Goal: Transaction & Acquisition: Purchase product/service

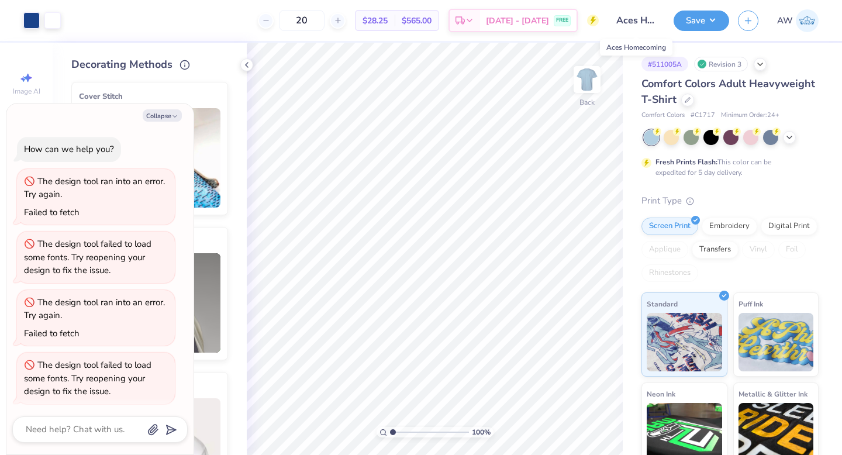
scroll to position [2, 0]
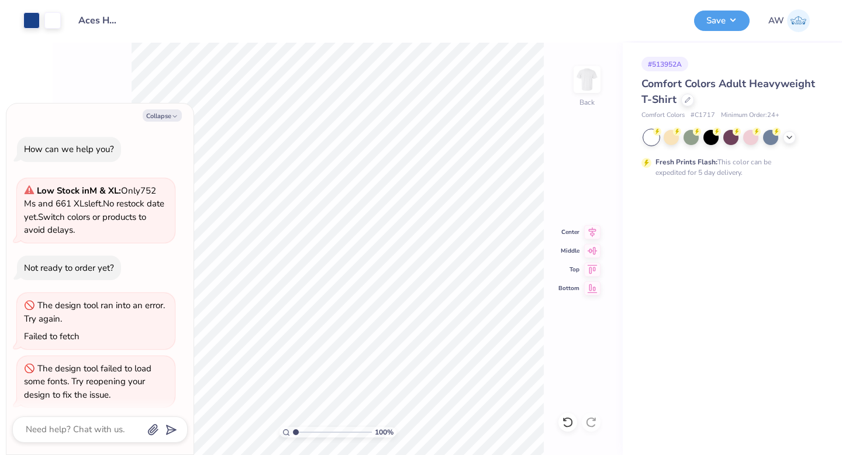
scroll to position [127, 0]
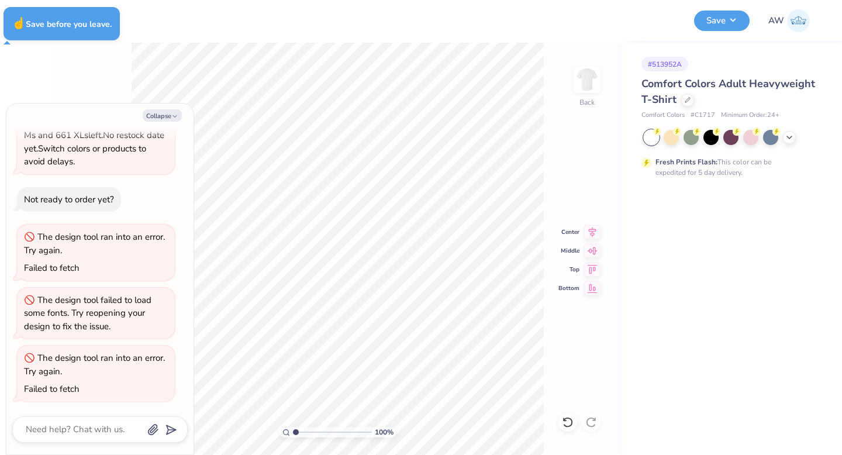
type textarea "x"
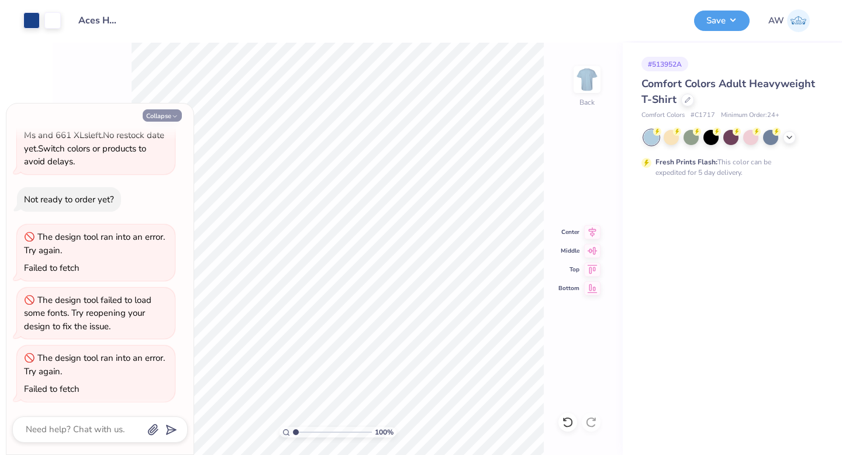
click at [174, 114] on icon "button" at bounding box center [174, 116] width 7 height 7
type textarea "x"
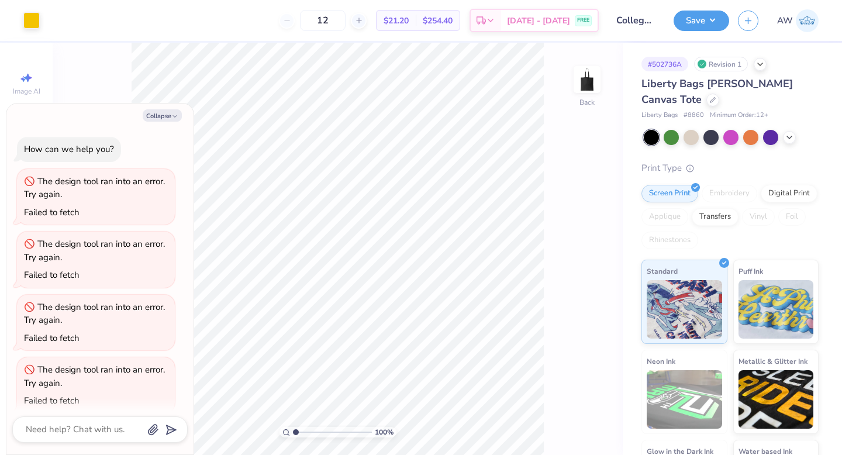
scroll to position [133, 0]
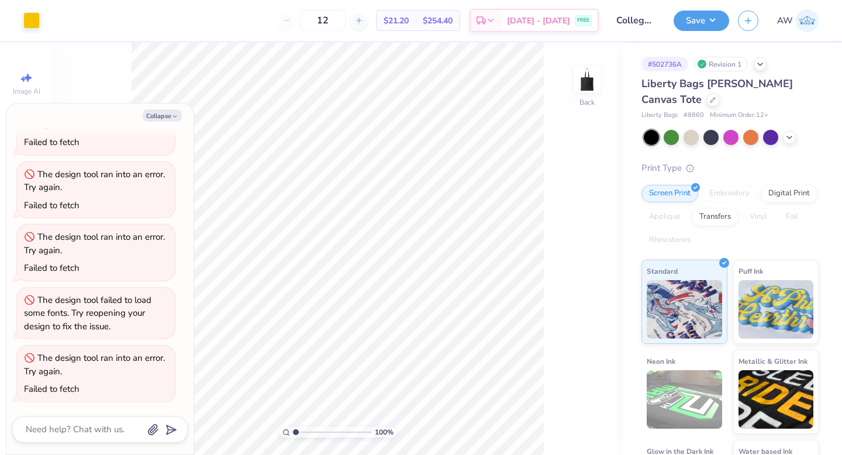
type textarea "x"
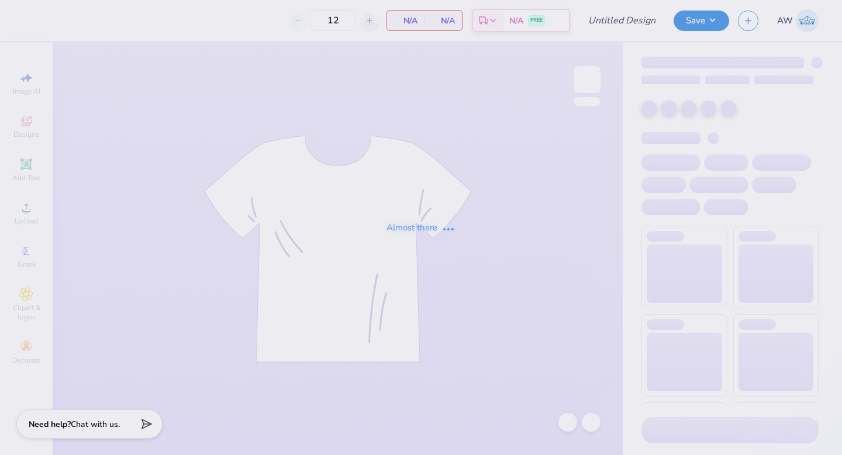
type input "Aces Homecoming Tank"
type input "20"
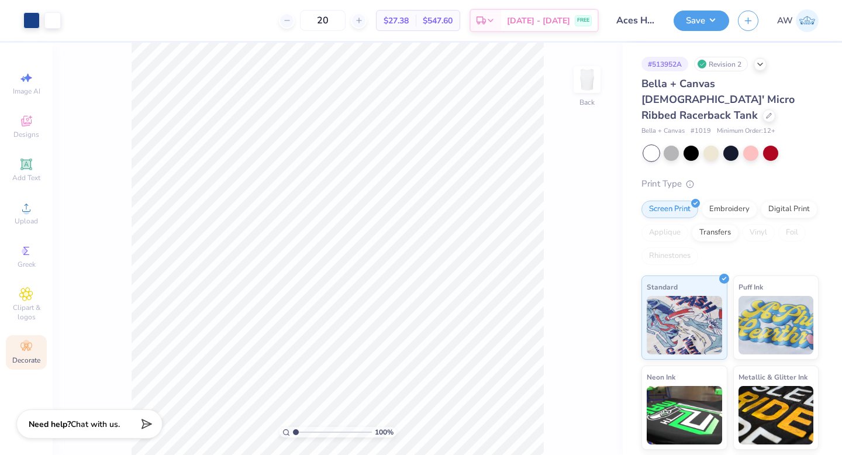
click at [22, 368] on div "Decorate" at bounding box center [26, 352] width 41 height 35
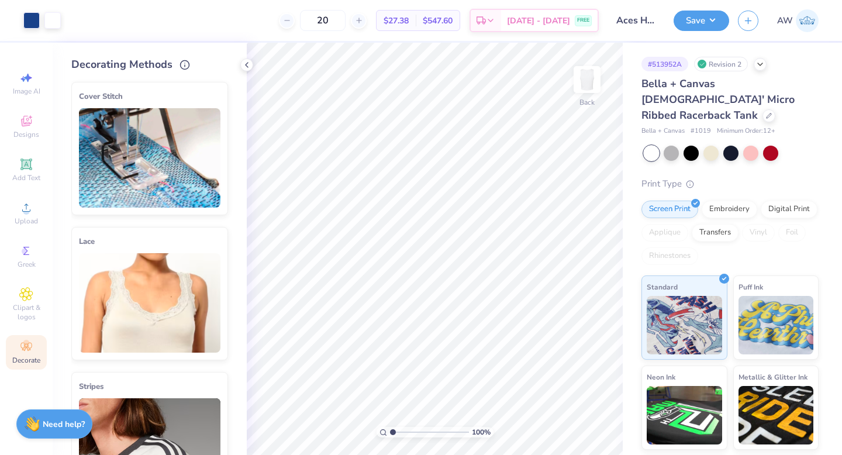
scroll to position [180, 0]
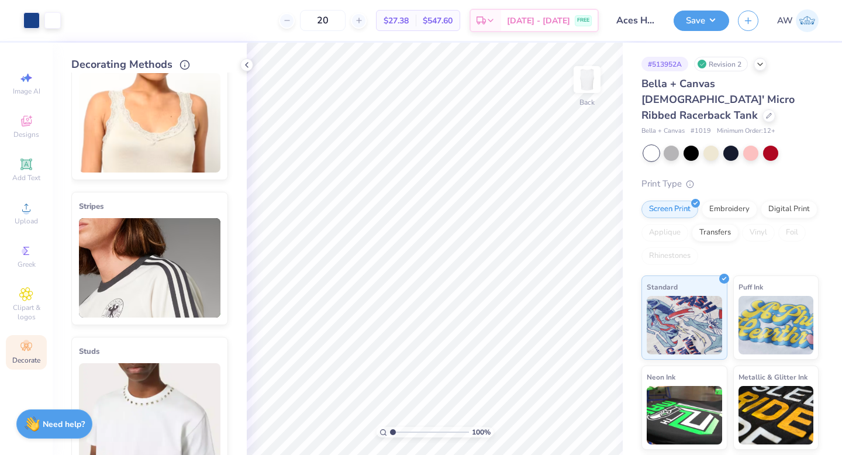
click at [153, 279] on img at bounding box center [150, 267] width 142 height 99
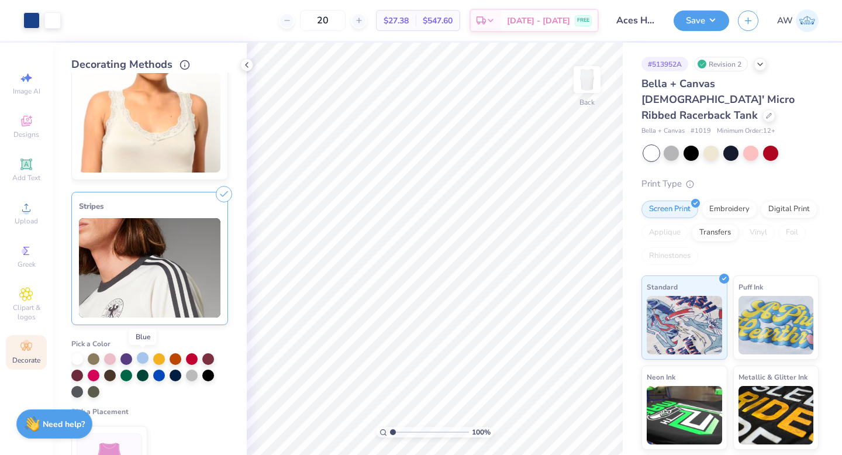
click at [141, 360] on div at bounding box center [143, 358] width 12 height 12
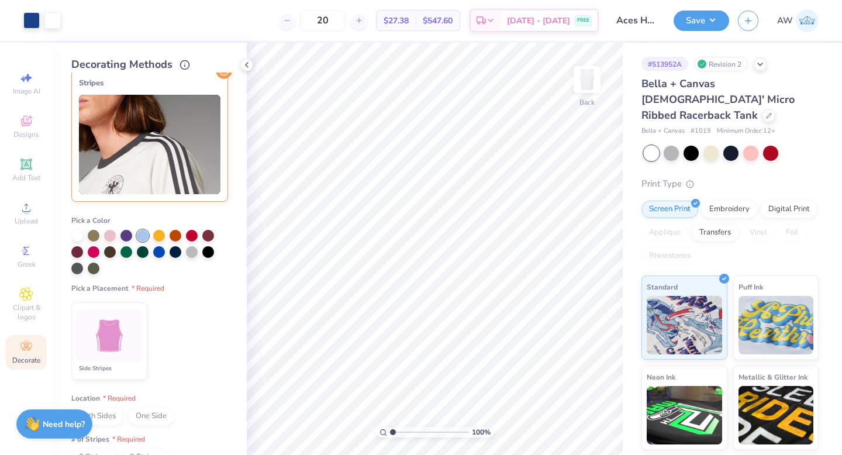
scroll to position [342, 0]
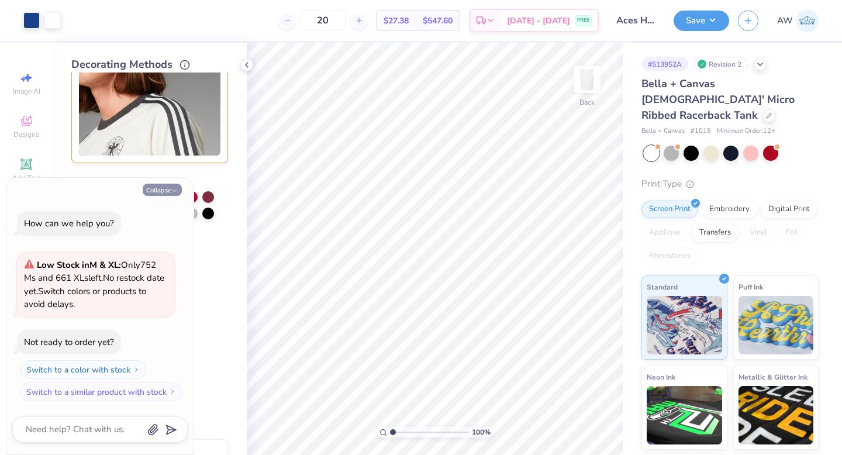
click at [171, 190] on icon "button" at bounding box center [174, 190] width 7 height 7
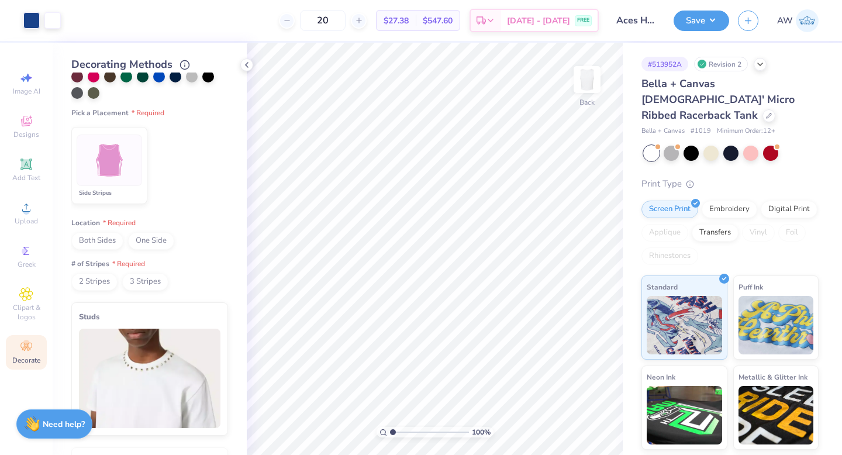
scroll to position [527, 0]
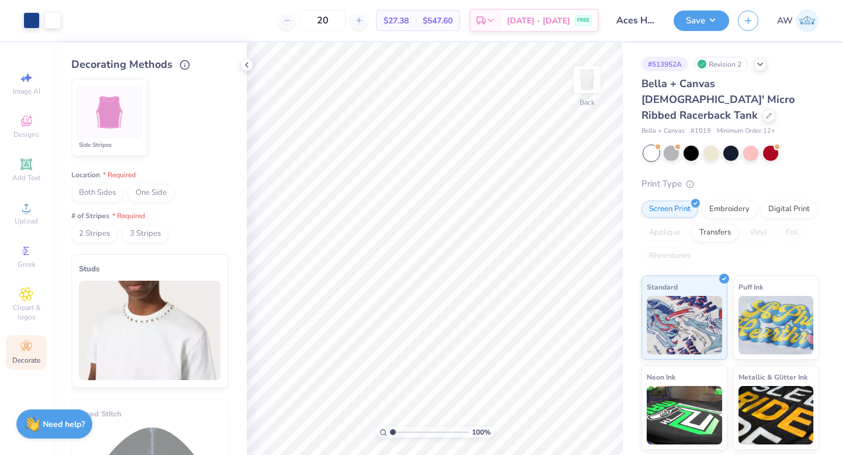
click at [104, 194] on span "Both Sides" at bounding box center [97, 193] width 52 height 18
click at [106, 234] on span "2 Stripes" at bounding box center [94, 234] width 46 height 18
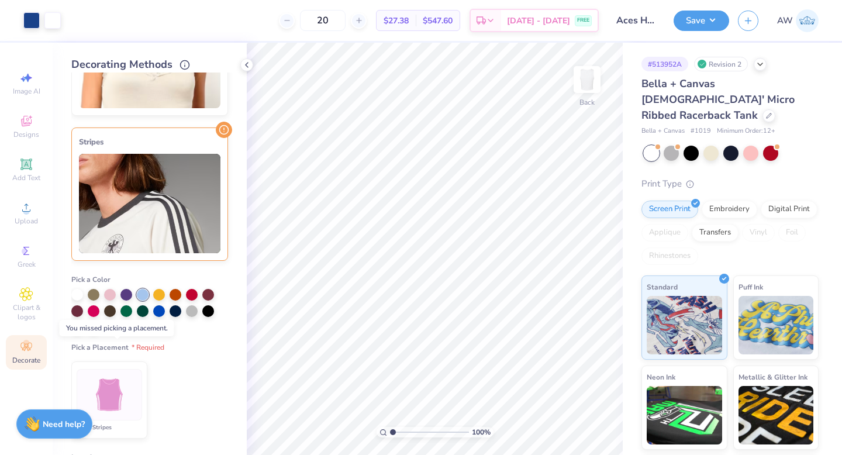
scroll to position [244, 0]
click at [159, 311] on div at bounding box center [159, 311] width 12 height 12
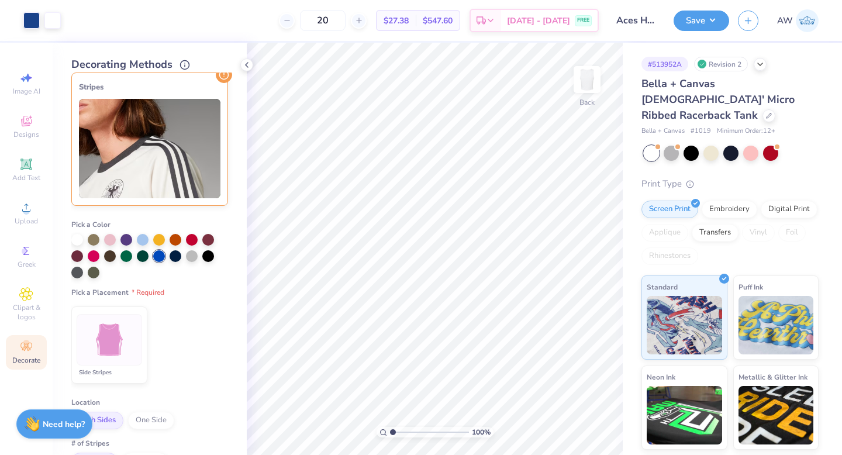
scroll to position [304, 0]
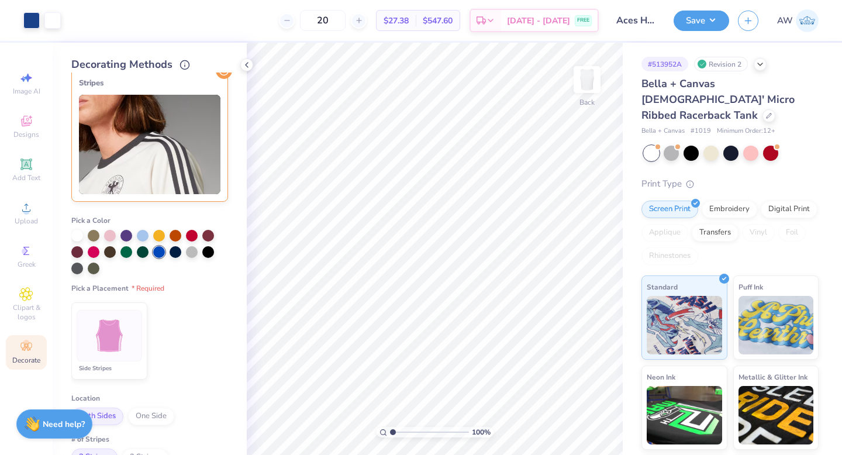
click at [118, 351] on img at bounding box center [110, 336] width 44 height 44
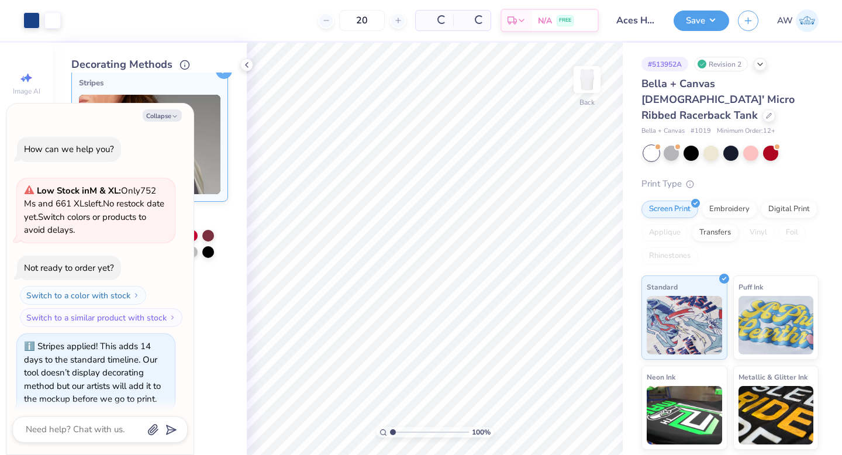
scroll to position [10, 0]
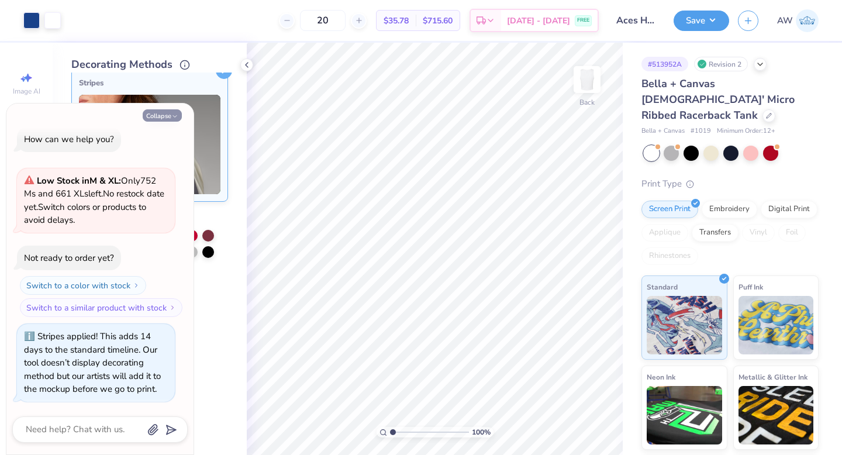
click at [173, 116] on icon "button" at bounding box center [174, 116] width 7 height 7
type textarea "x"
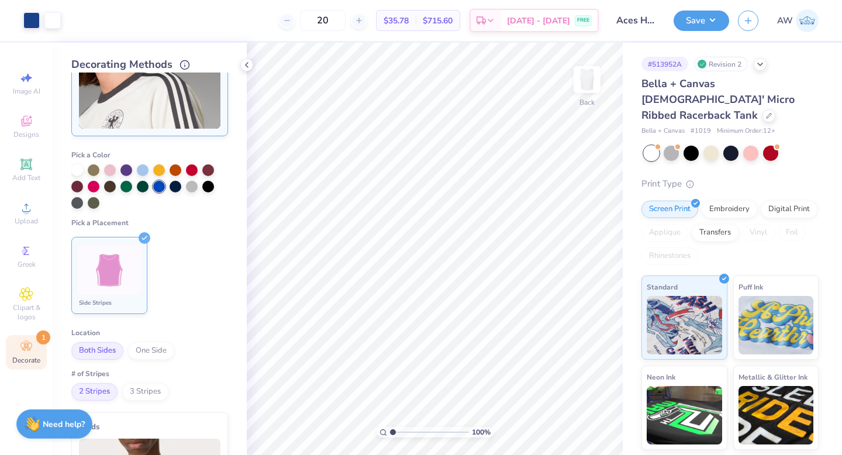
scroll to position [365, 0]
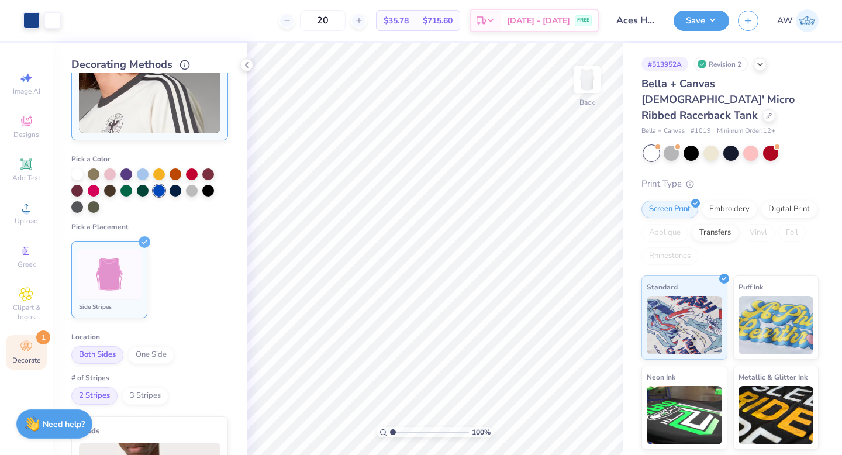
click at [147, 390] on span "3 Stripes" at bounding box center [145, 396] width 46 height 18
click at [94, 388] on span "2 Stripes" at bounding box center [94, 396] width 46 height 18
click at [123, 388] on div "2 Stripes 3 Stripes" at bounding box center [149, 396] width 157 height 18
click at [129, 397] on span "3 Stripes" at bounding box center [145, 396] width 46 height 18
click at [103, 395] on span "2 Stripes" at bounding box center [94, 396] width 46 height 18
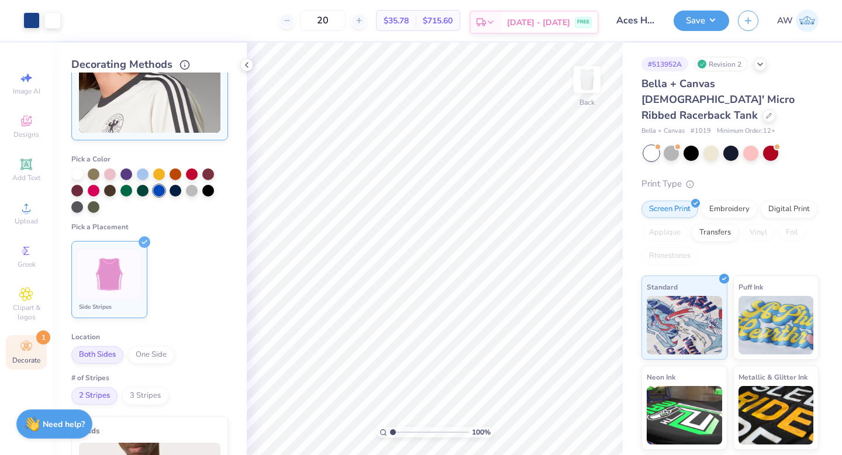
click at [495, 20] on icon at bounding box center [490, 22] width 9 height 9
click at [143, 242] on icon at bounding box center [145, 242] width 12 height 12
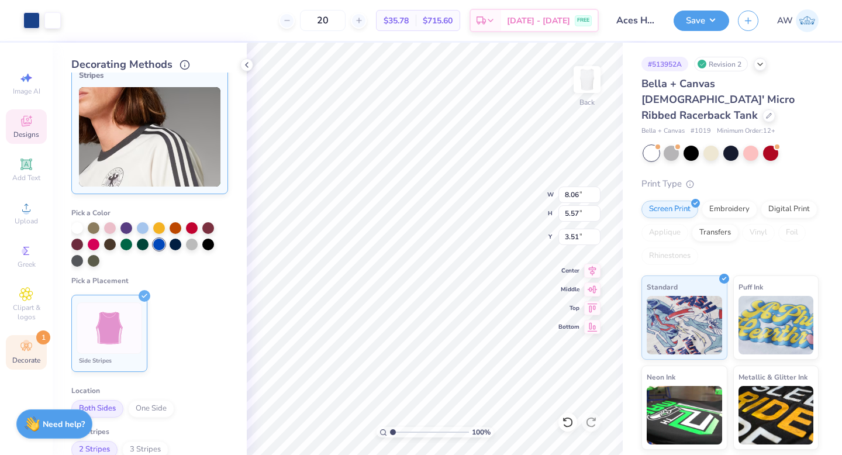
scroll to position [252, 0]
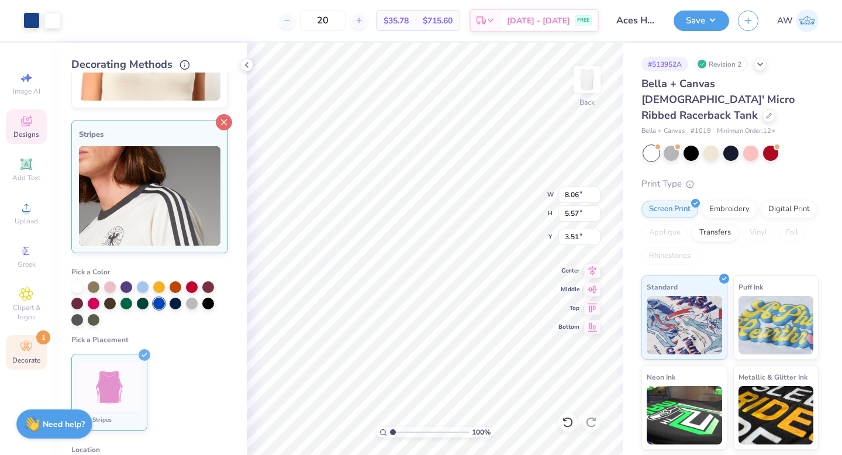
click at [226, 123] on icon at bounding box center [224, 122] width 16 height 16
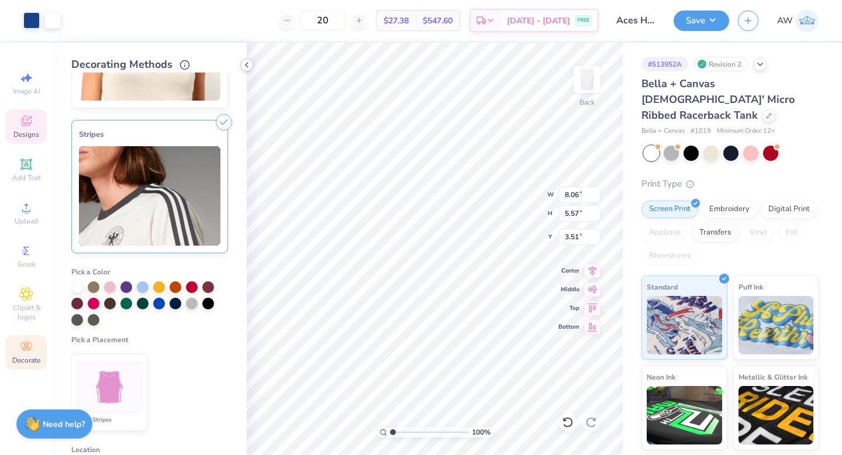
click at [249, 64] on icon at bounding box center [246, 64] width 9 height 9
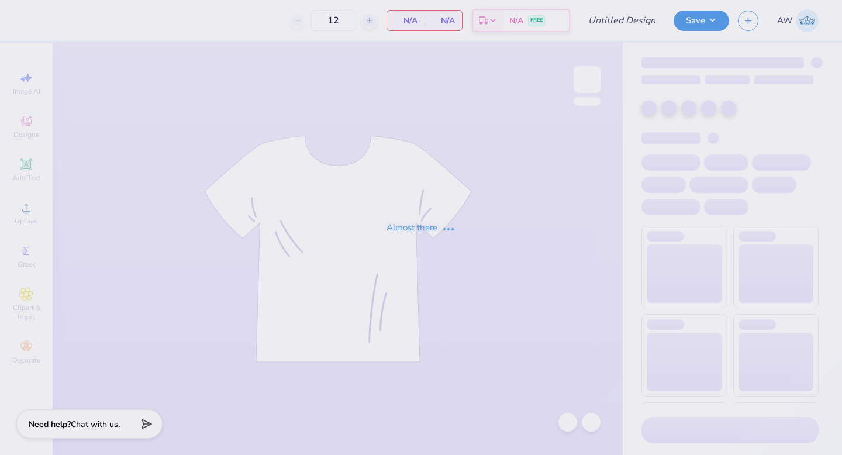
type input "Aces Homecoming Tank"
type input "20"
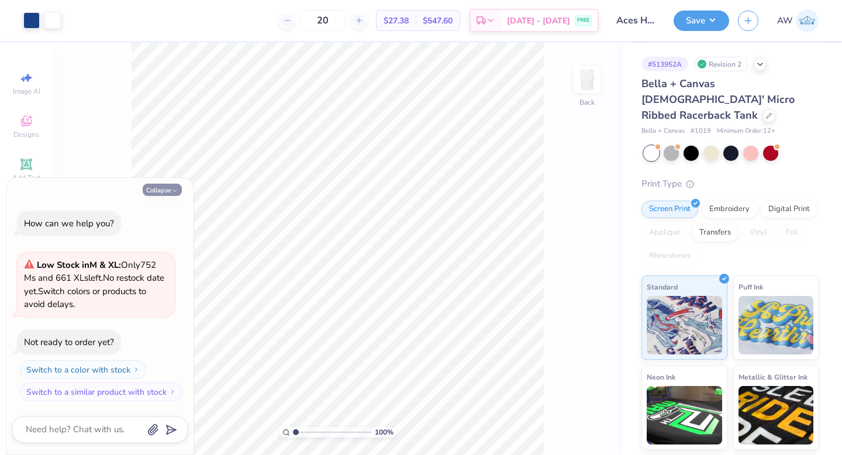
click at [164, 194] on button "Collapse" at bounding box center [162, 190] width 39 height 12
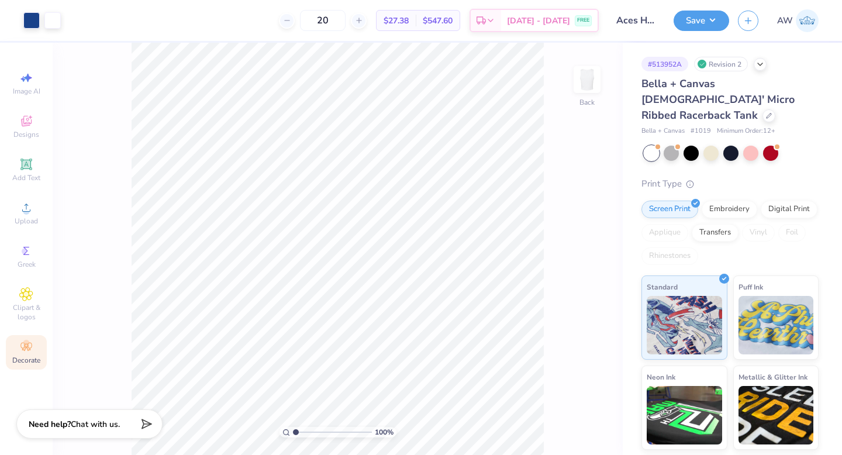
click at [26, 350] on icon at bounding box center [26, 347] width 14 height 14
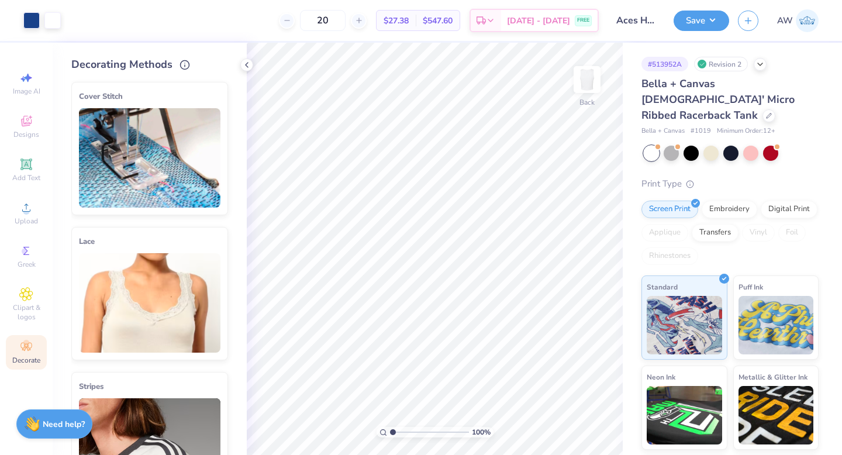
click at [138, 407] on img at bounding box center [150, 447] width 142 height 99
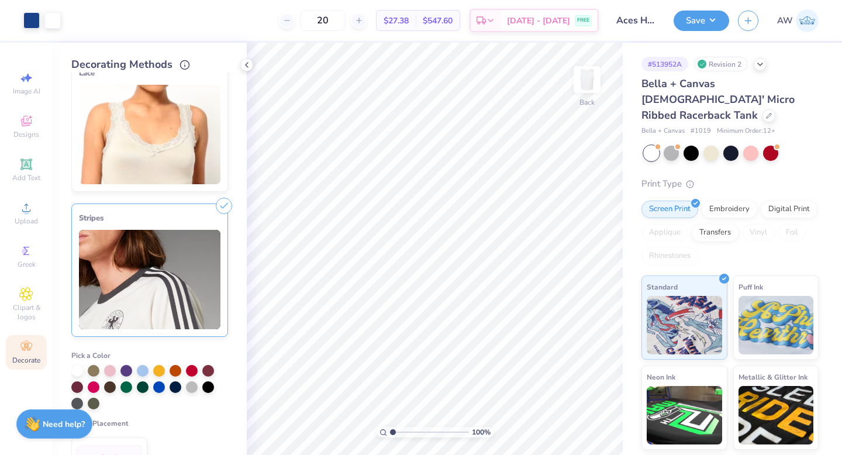
scroll to position [195, 0]
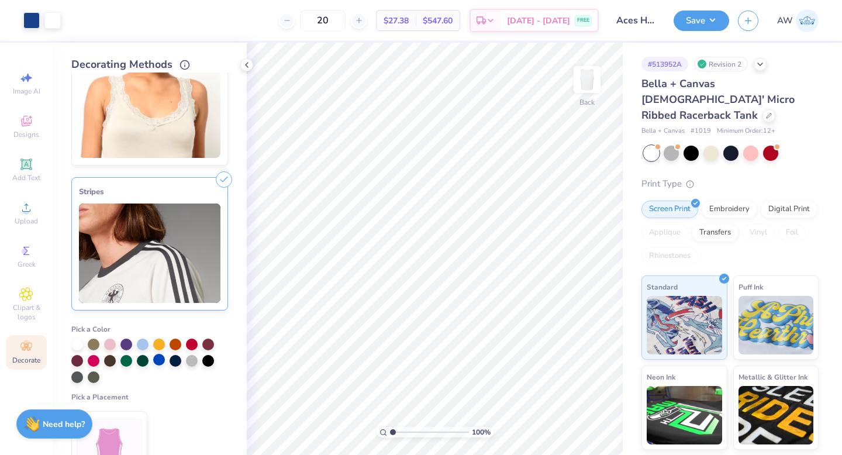
click at [156, 364] on div at bounding box center [159, 360] width 12 height 12
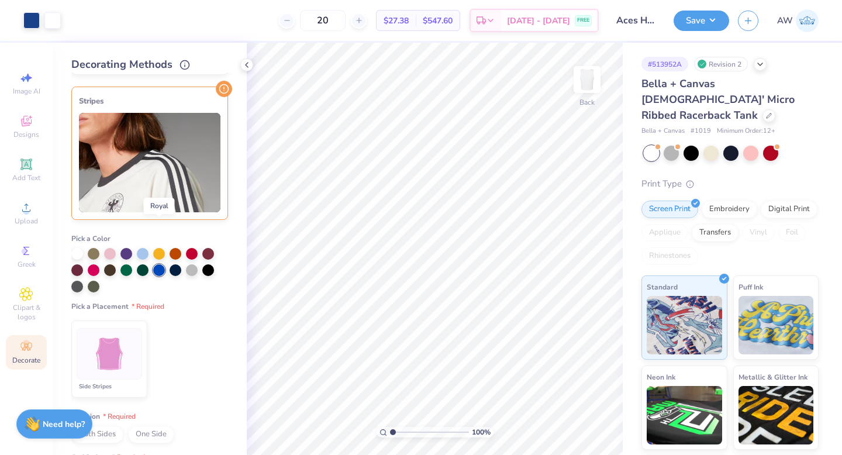
scroll to position [329, 0]
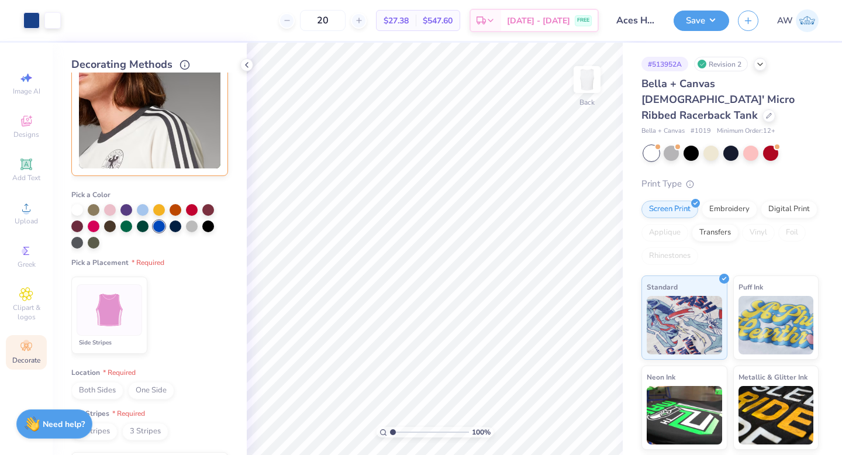
click at [124, 330] on div at bounding box center [110, 309] width 66 height 51
click at [106, 388] on span "Both Sides" at bounding box center [97, 391] width 52 height 18
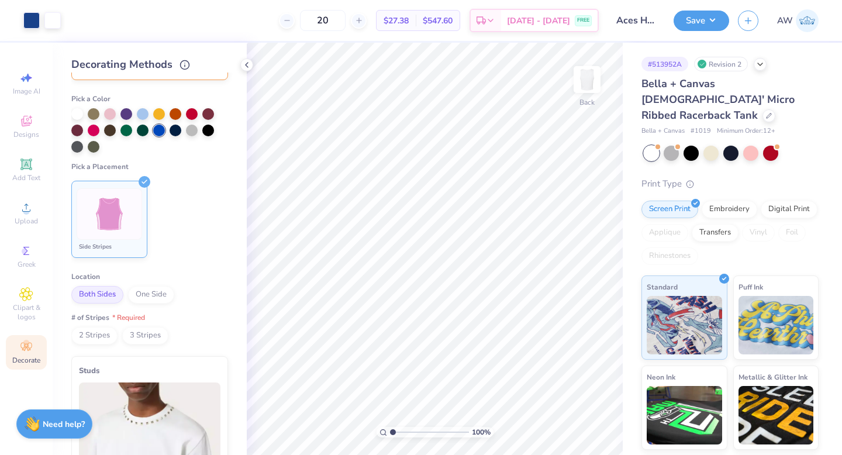
scroll to position [442, 0]
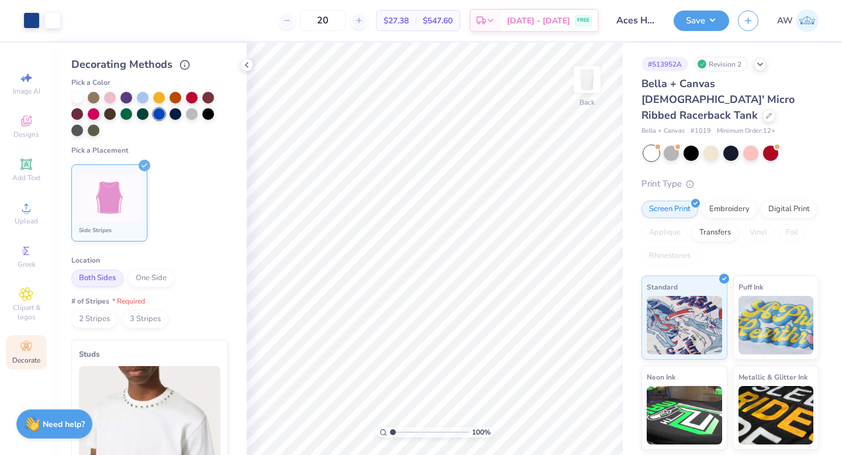
click at [137, 323] on span "3 Stripes" at bounding box center [145, 320] width 46 height 18
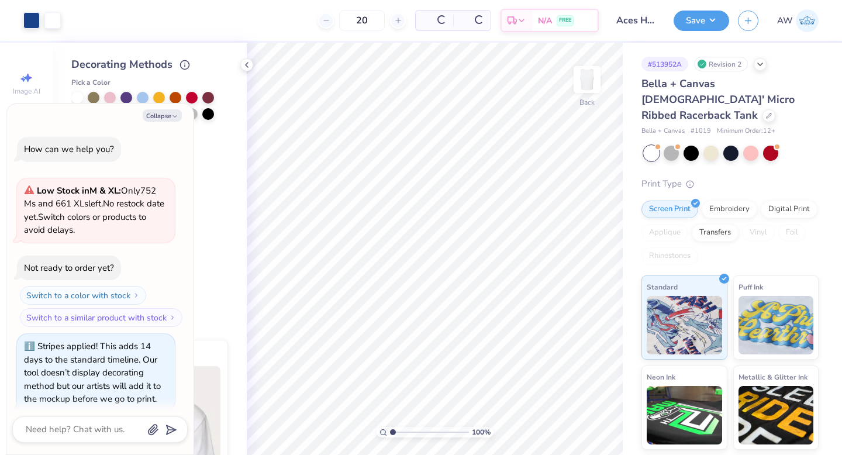
scroll to position [10, 0]
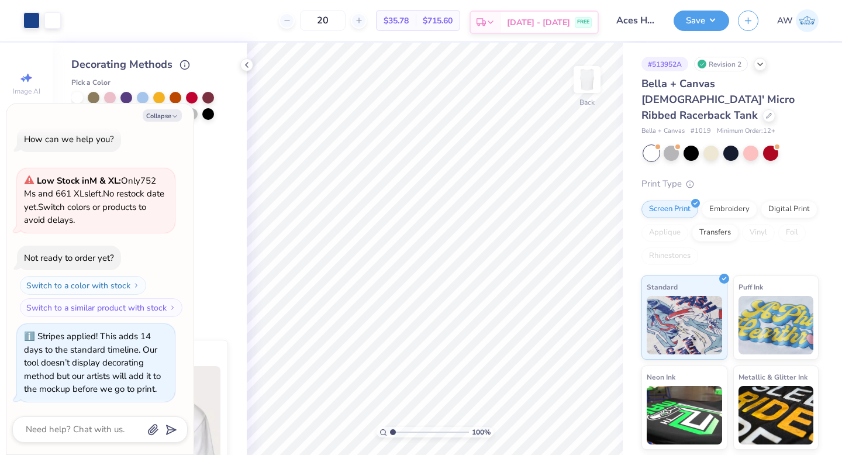
click at [566, 30] on div "[DATE] - [DATE] FREE" at bounding box center [549, 22] width 97 height 21
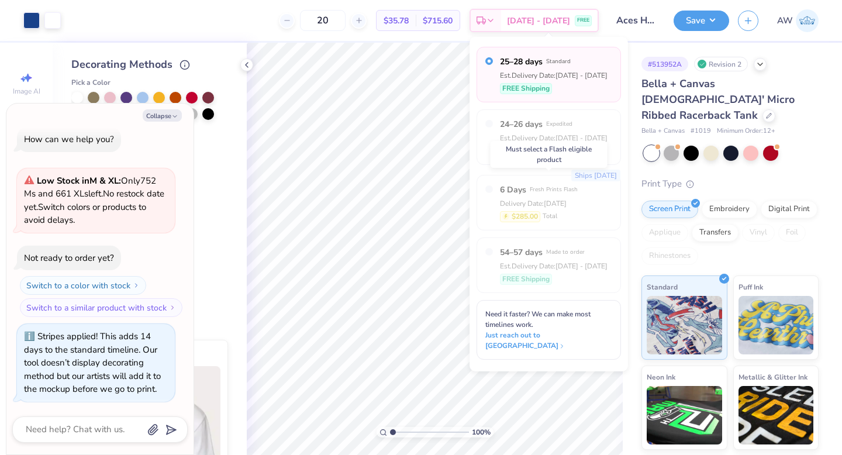
click at [564, 211] on div "$285.00 Total" at bounding box center [539, 216] width 78 height 11
click at [571, 330] on span "Just reach out to [GEOGRAPHIC_DATA]" at bounding box center [550, 340] width 127 height 21
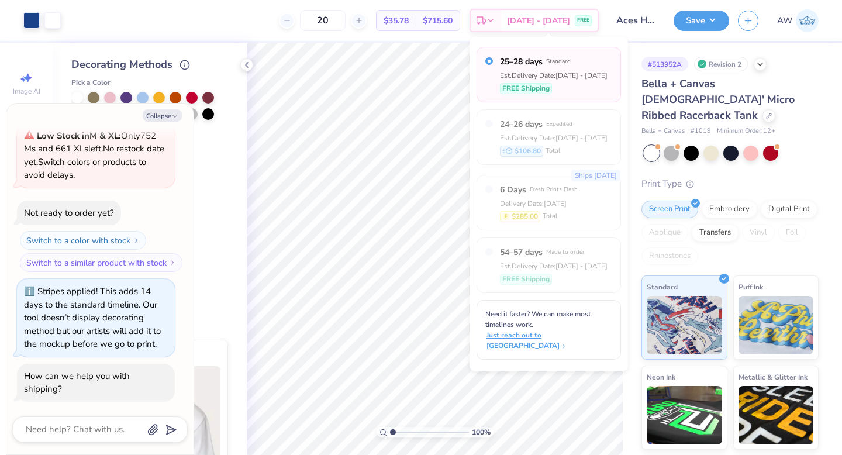
click at [576, 330] on span "Just reach out to [GEOGRAPHIC_DATA]" at bounding box center [550, 340] width 127 height 21
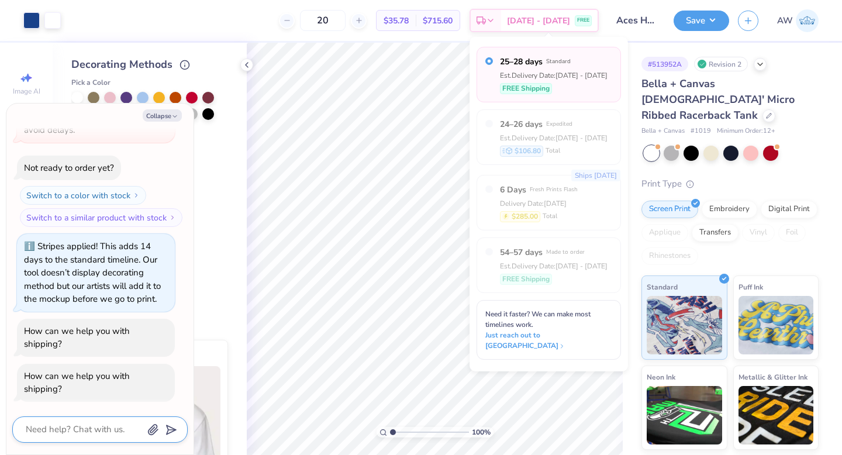
click at [106, 427] on textarea at bounding box center [84, 430] width 119 height 16
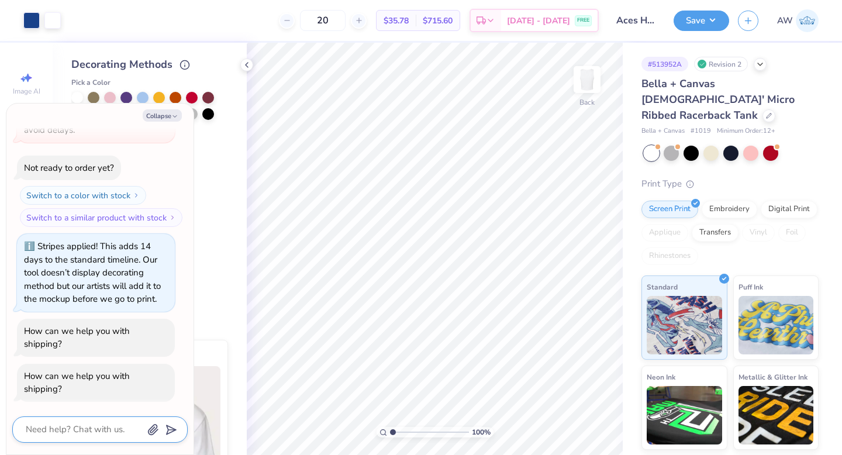
type textarea "x"
type textarea "t"
type textarea "x"
type textarea "I"
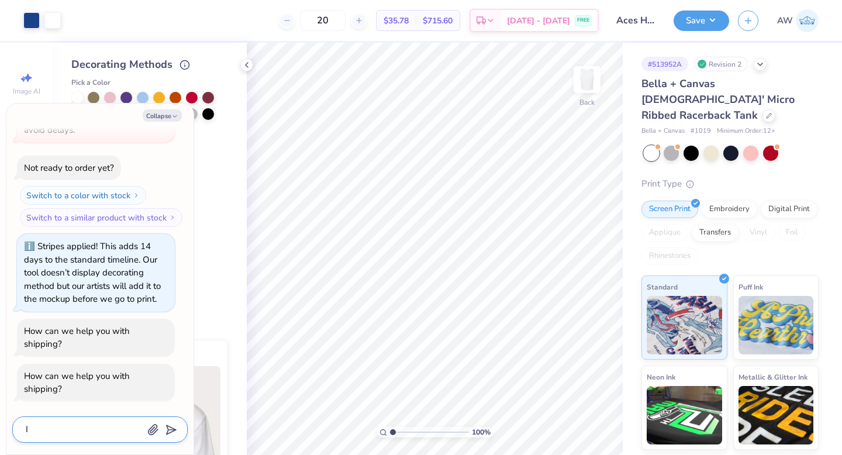
type textarea "x"
type textarea "I"
type textarea "x"
type textarea "I n"
type textarea "x"
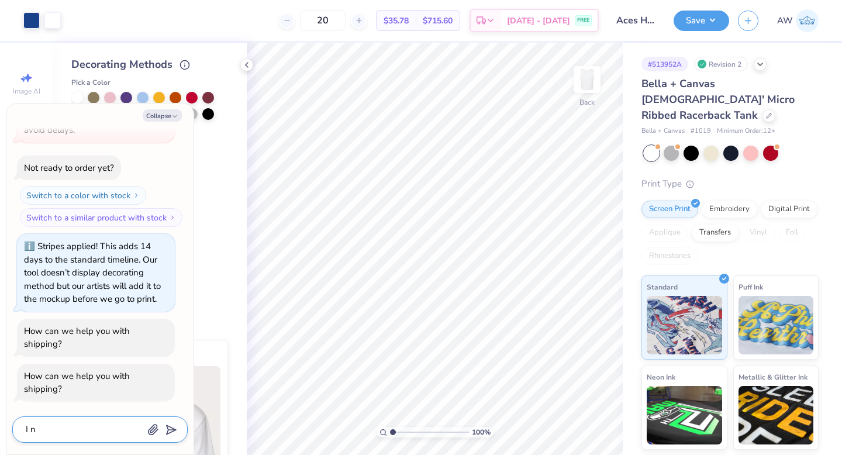
type textarea "I ne"
type textarea "x"
type textarea "I nee"
type textarea "x"
type textarea "I need"
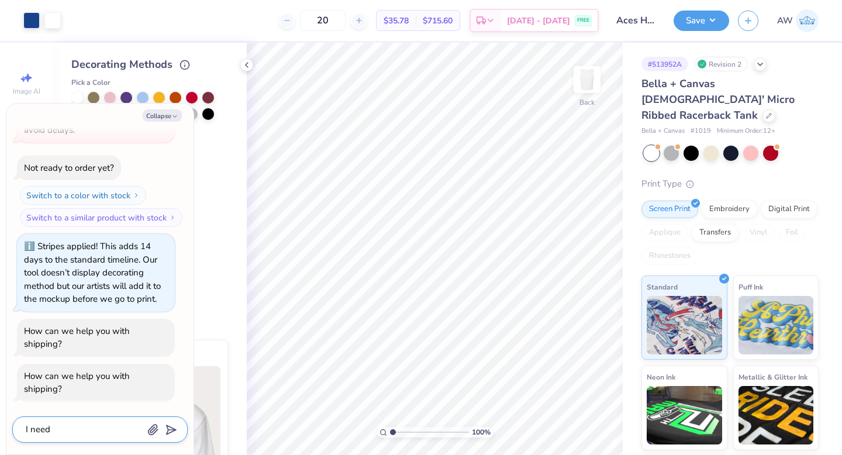
type textarea "x"
type textarea "I need s"
type textarea "x"
type textarea "I need st"
type textarea "x"
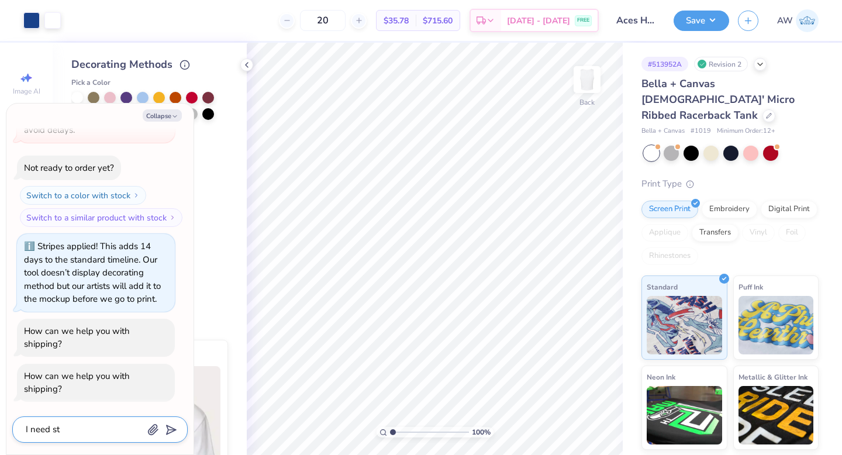
type textarea "I need str"
type textarea "x"
type textarea "I need stri"
type textarea "x"
type textarea "I need strip"
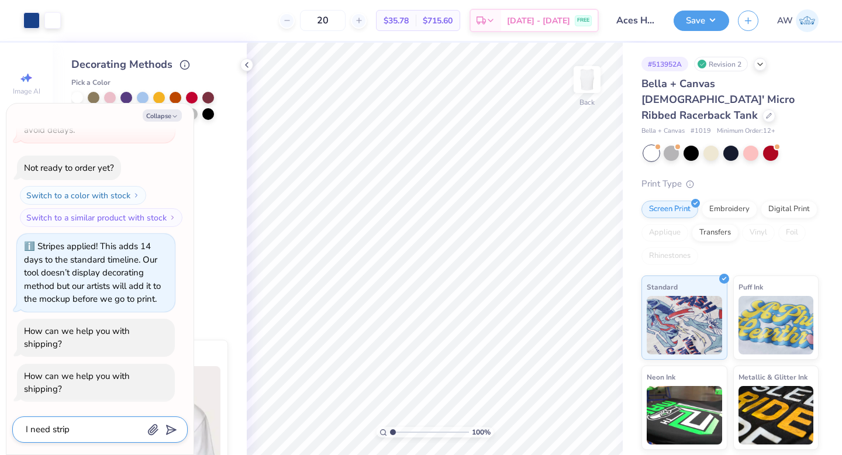
type textarea "x"
type textarea "I need stripe"
type textarea "x"
type textarea "I need stripes"
type textarea "x"
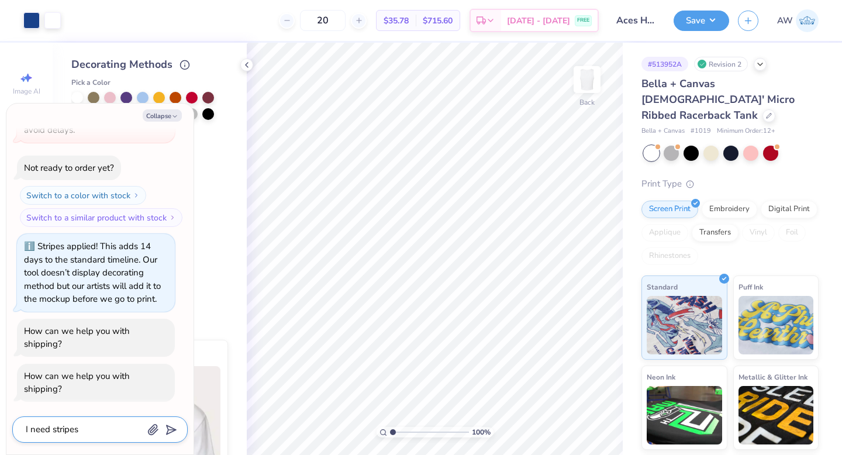
type textarea "I need stripes"
type textarea "x"
type textarea "I need stripes b"
type textarea "x"
type textarea "I need stripes ber"
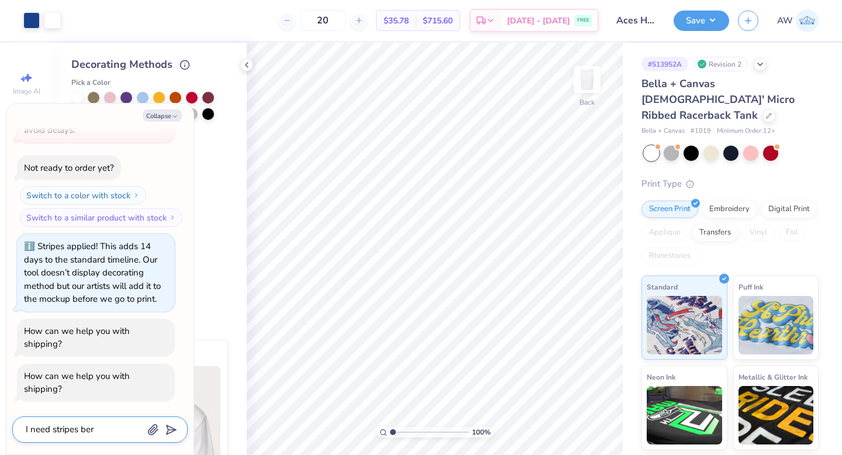
type textarea "x"
type textarea "I need stripes be"
type textarea "x"
type textarea "I need stripes b"
type textarea "x"
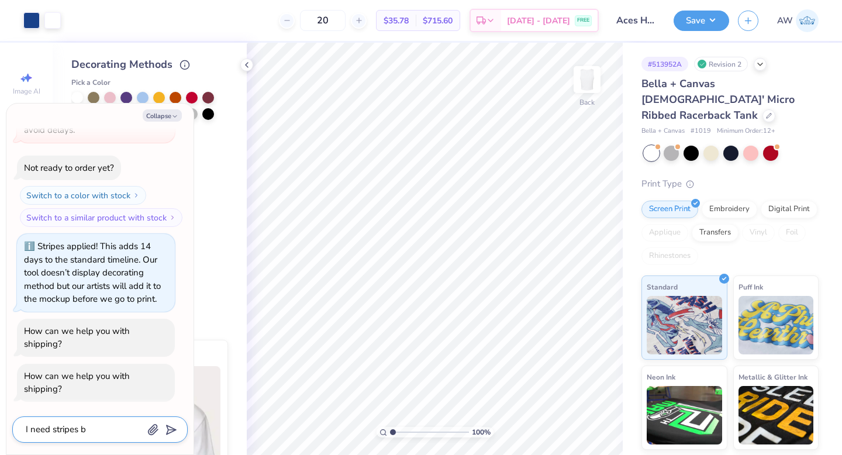
type textarea "I need stripes"
type textarea "x"
type textarea "I need stripes"
type textarea "x"
type textarea "I need stripes"
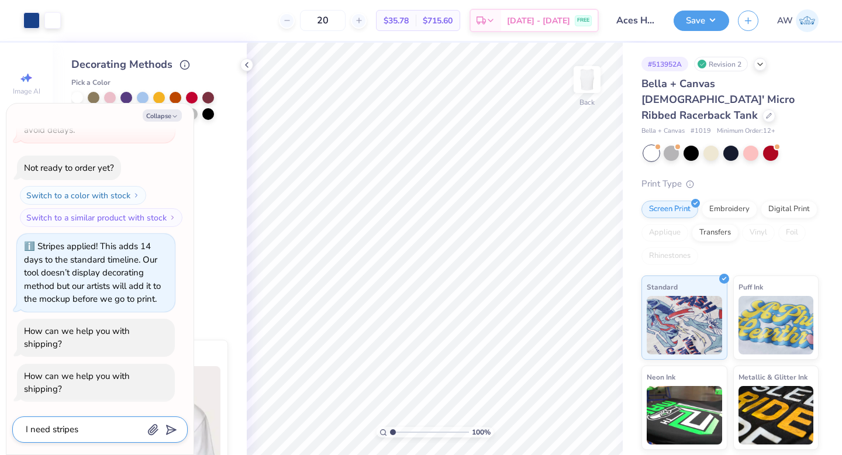
type textarea "x"
type textarea "I need stripes o"
type textarea "x"
type textarea "I need stripes on"
type textarea "x"
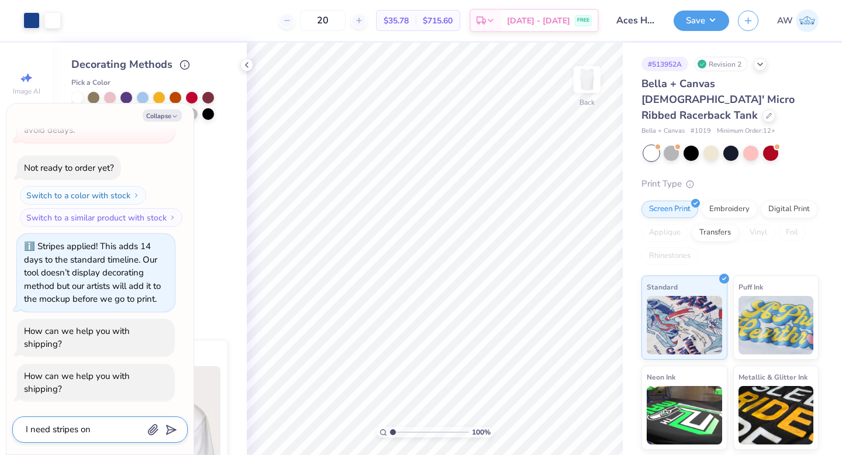
type textarea "I need stripes on"
type textarea "x"
type textarea "I need stripes on t"
type textarea "x"
type textarea "I need stripes on th"
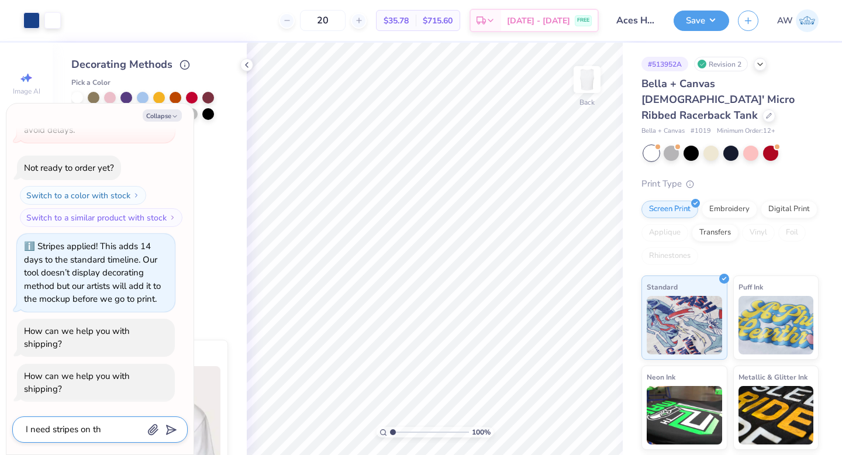
type textarea "x"
type textarea "I need stripes on thi"
type textarea "x"
type textarea "I need stripes on this"
type textarea "x"
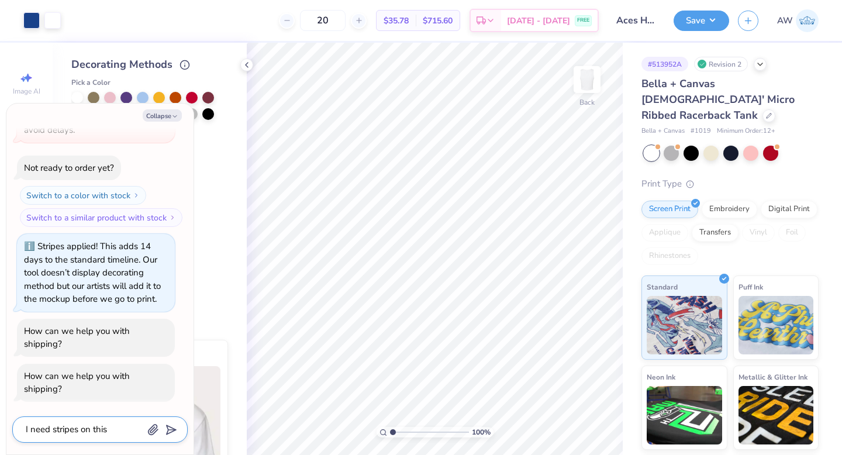
type textarea "I need stripes on this"
type textarea "x"
type textarea "I need stripes on this t"
type textarea "x"
type textarea "I need stripes on this ta"
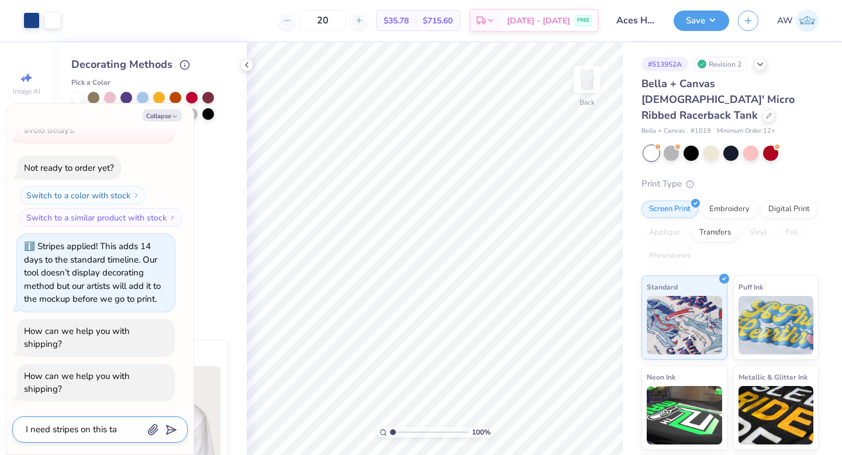
type textarea "x"
type textarea "I need stripes on this tank"
type textarea "x"
type textarea "I need stripes on this tank"
type textarea "x"
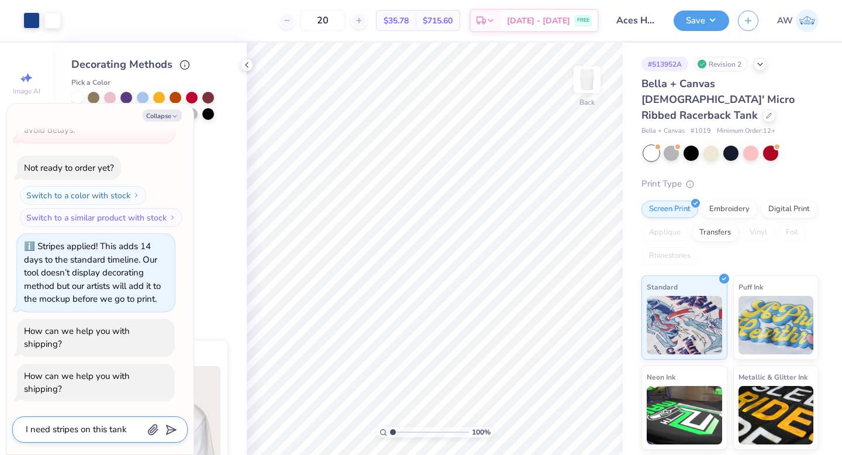
type textarea "I need stripes on this tank b"
type textarea "x"
type textarea "I need stripes on this tank be"
type textarea "x"
type textarea "I need stripes on this tank bef"
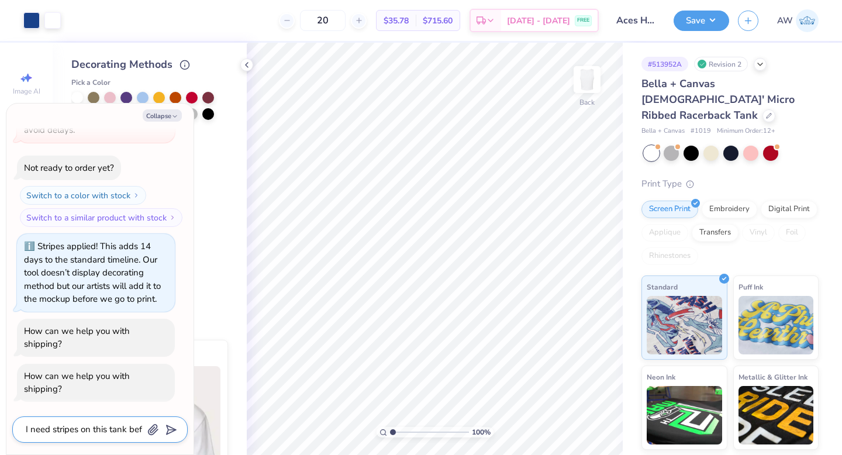
type textarea "x"
type textarea "I need stripes on this tank befo"
type textarea "x"
type textarea "I need stripes on this tank befor"
type textarea "x"
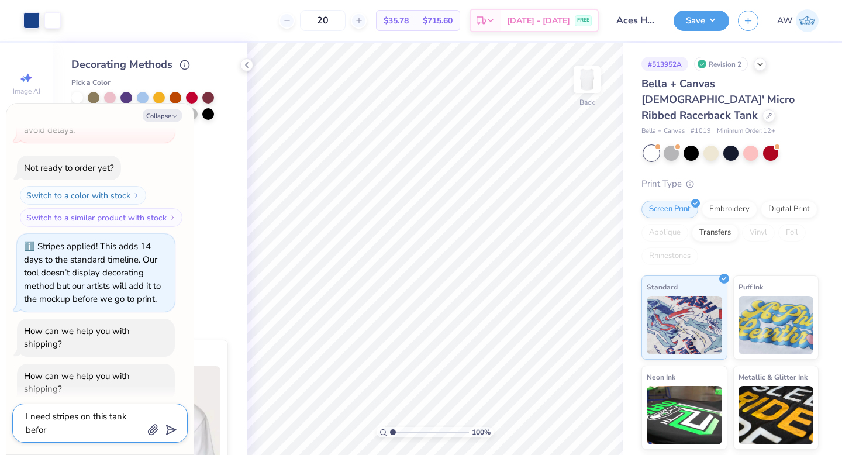
type textarea "I need stripes on this tank before"
type textarea "x"
type textarea "I need stripes on this tank before"
type textarea "x"
type textarea "I need stripes on this tank before s"
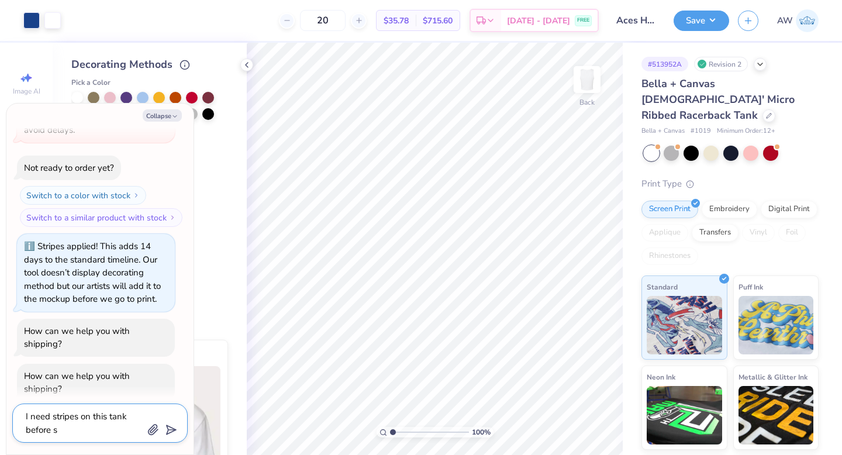
type textarea "x"
type textarea "I need stripes on this tank before se"
type textarea "x"
type textarea "I need stripes on this tank before sep"
type textarea "x"
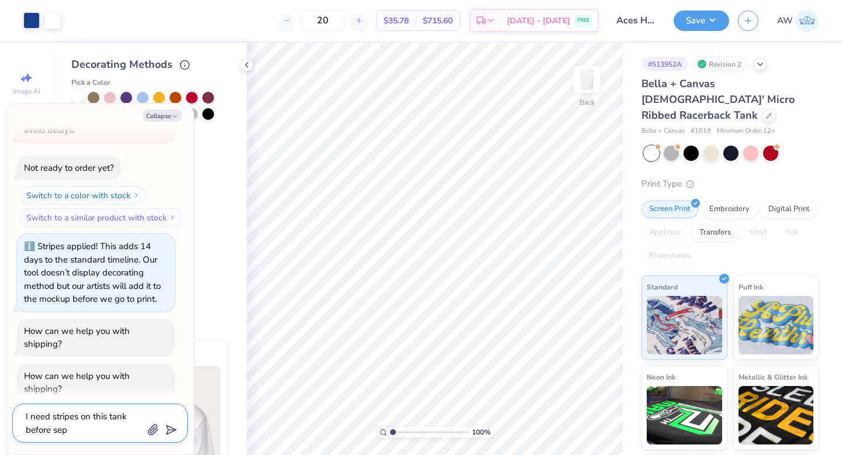
type textarea "I need stripes on this tank before sep"
type textarea "x"
type textarea "I need stripes on this tank before [DATE]"
type textarea "x"
type textarea "I need stripes on this tank before [DATE]"
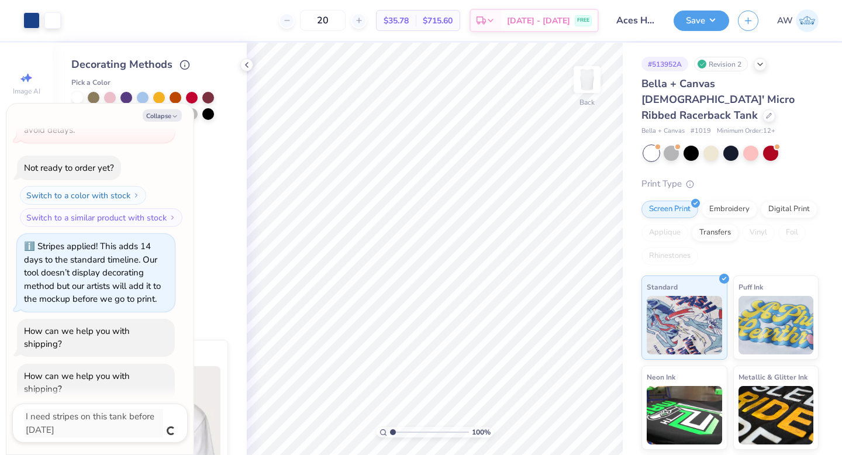
scroll to position [158, 0]
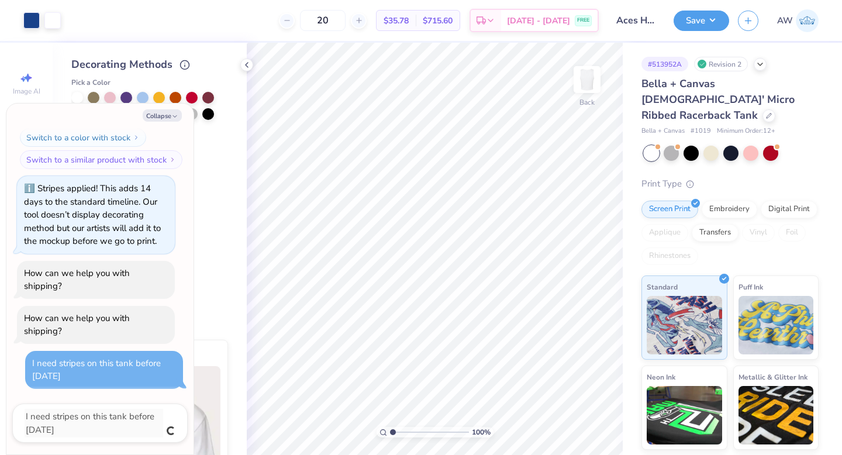
type textarea "x"
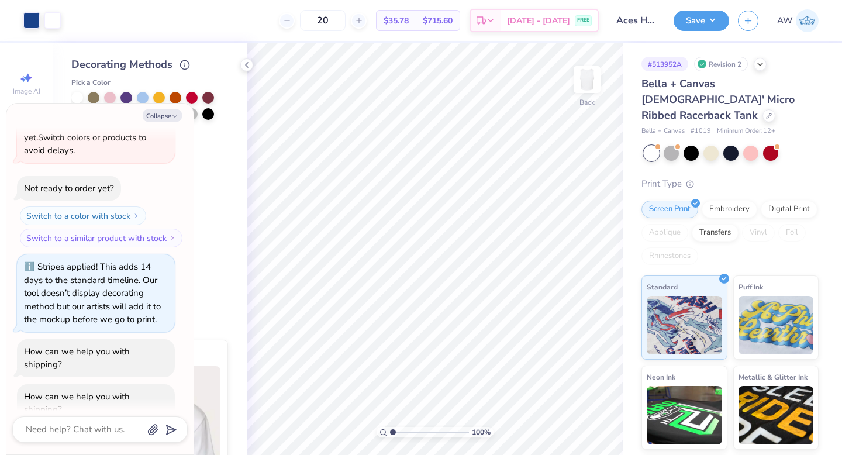
scroll to position [145, 0]
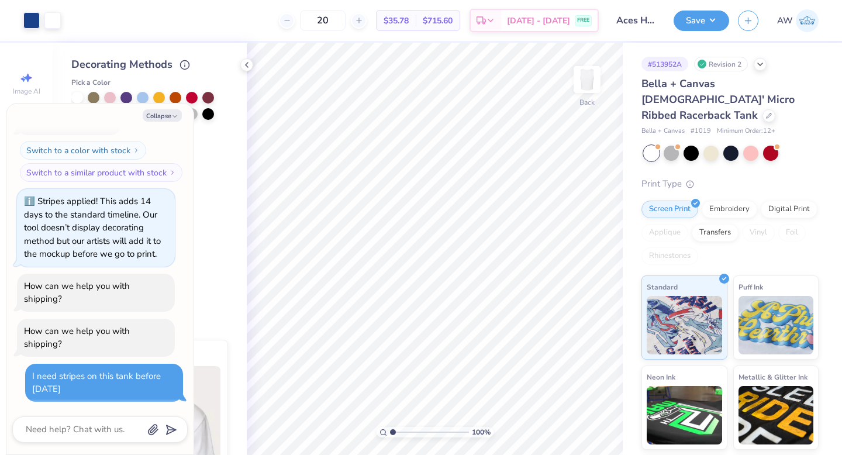
click at [115, 339] on div "How can we help you with shipping?" at bounding box center [96, 338] width 144 height 26
click at [97, 425] on textarea at bounding box center [84, 430] width 119 height 16
click at [178, 115] on icon "button" at bounding box center [174, 116] width 7 height 7
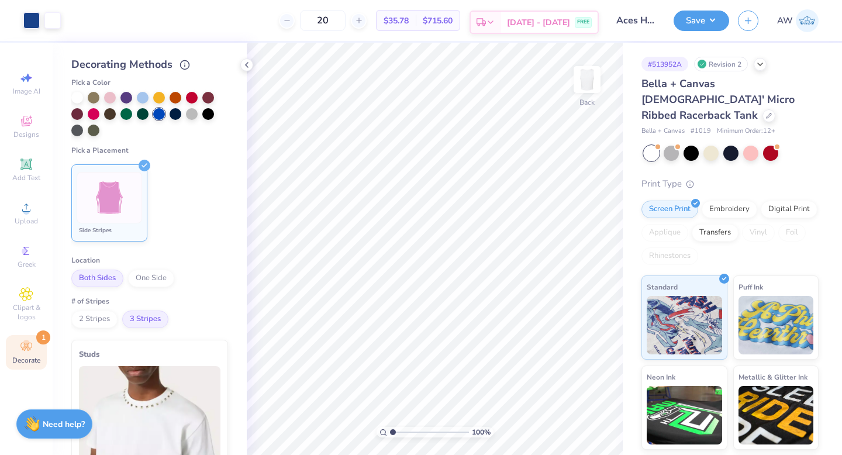
click at [534, 19] on div "[DATE] - [DATE] FREE" at bounding box center [549, 22] width 97 height 21
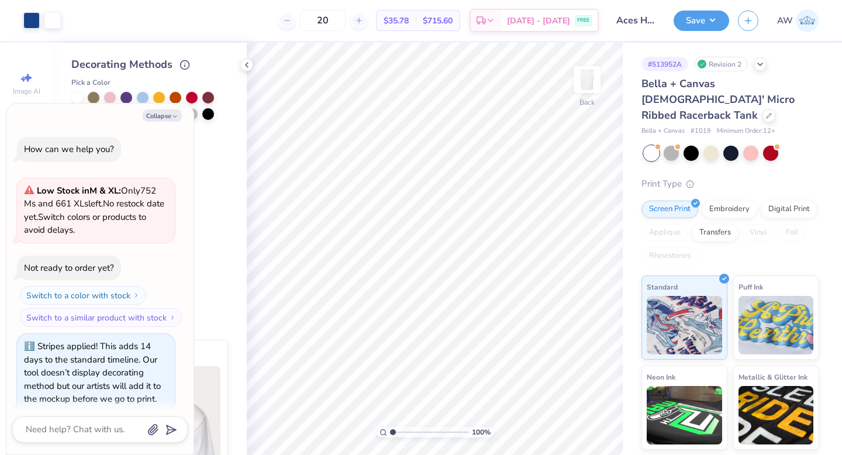
type textarea "x"
